Goal: Task Accomplishment & Management: Use online tool/utility

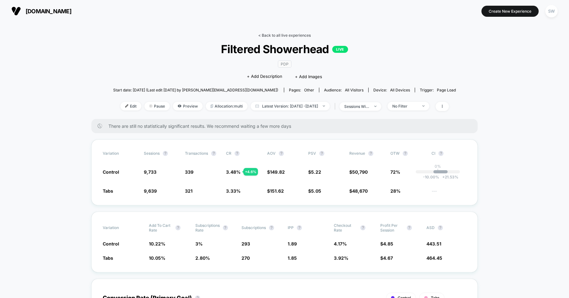
click at [278, 34] on link "< Back to all live experiences" at bounding box center [284, 35] width 52 height 5
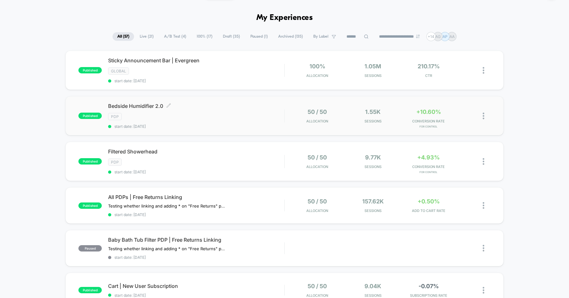
scroll to position [16, 0]
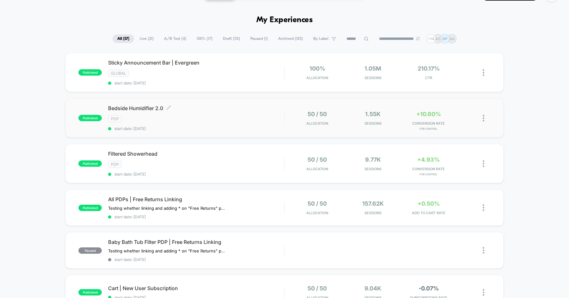
click at [187, 115] on div "PDP" at bounding box center [196, 118] width 176 height 7
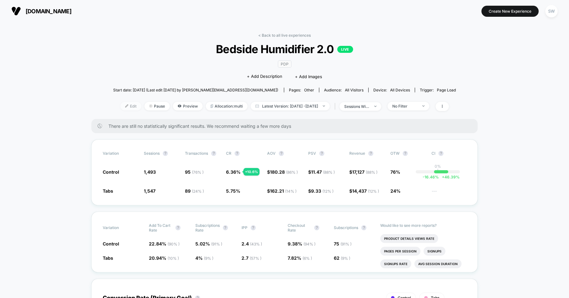
click at [128, 106] on div at bounding box center [129, 106] width 2 height 0
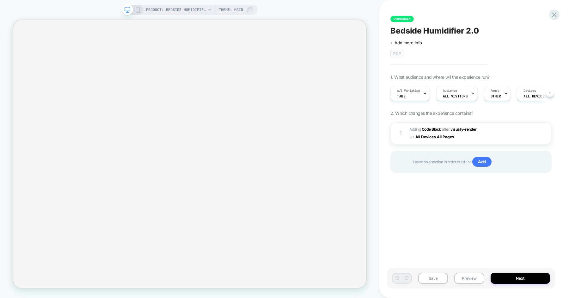
click at [384, 112] on div "Published Bedside Humidifier 2.0 Click to edit experience details + Add more in…" at bounding box center [474, 149] width 190 height 298
click at [495, 133] on span "Adding Code Block AFTER visually-render visually-render on All Devices All Pages" at bounding box center [465, 133] width 112 height 15
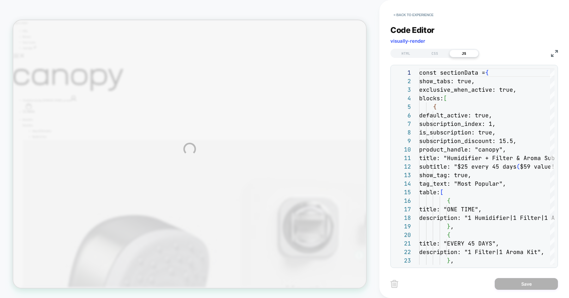
scroll to position [85, 0]
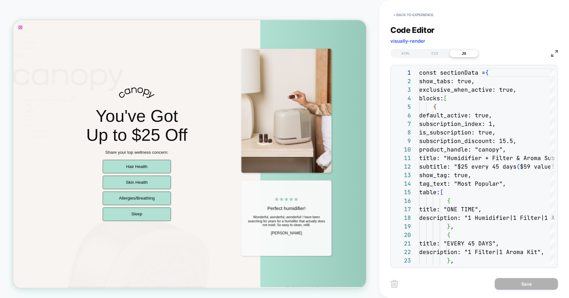
click at [24, 31] on icon "Close popup" at bounding box center [22, 29] width 5 height 5
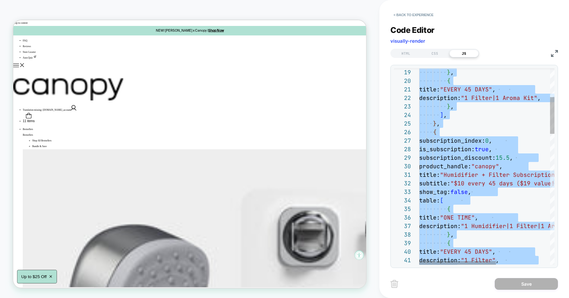
type textarea "**********"
